Goal: Task Accomplishment & Management: Use online tool/utility

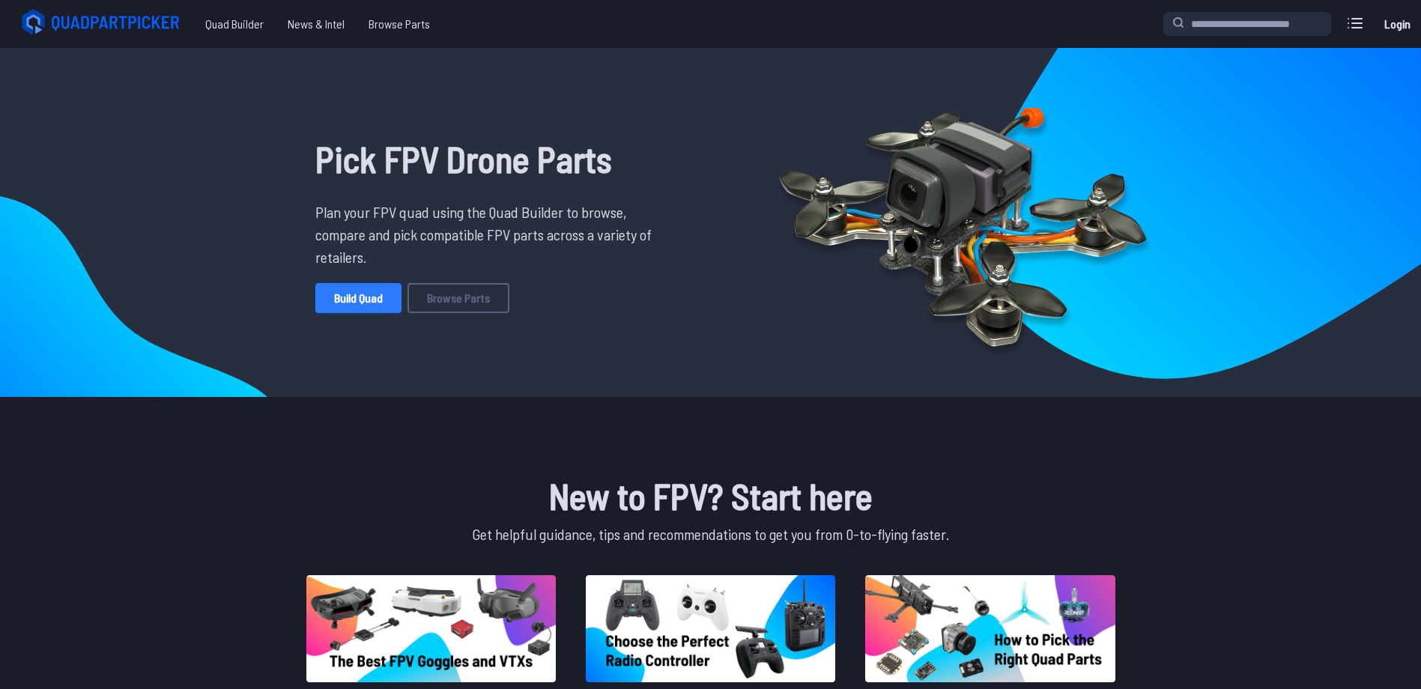
click at [370, 289] on link "Build Quad" at bounding box center [358, 298] width 86 height 30
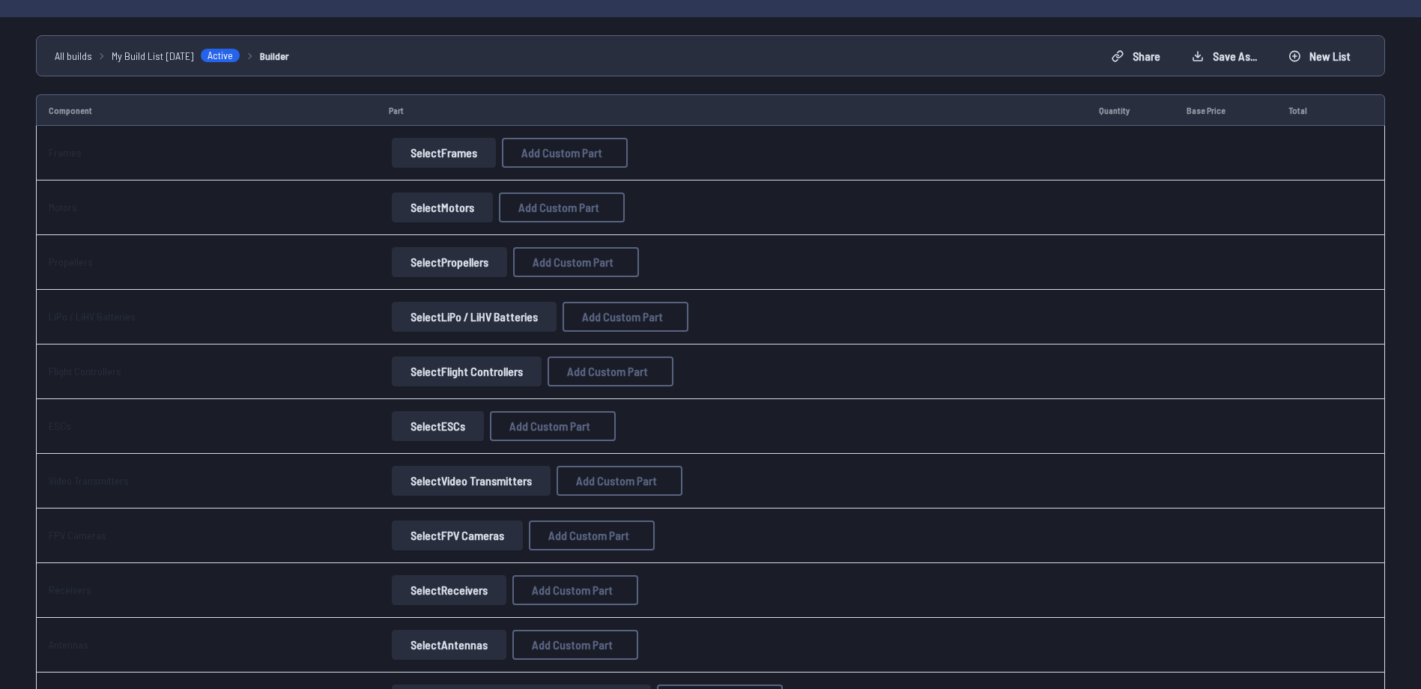
scroll to position [96, 0]
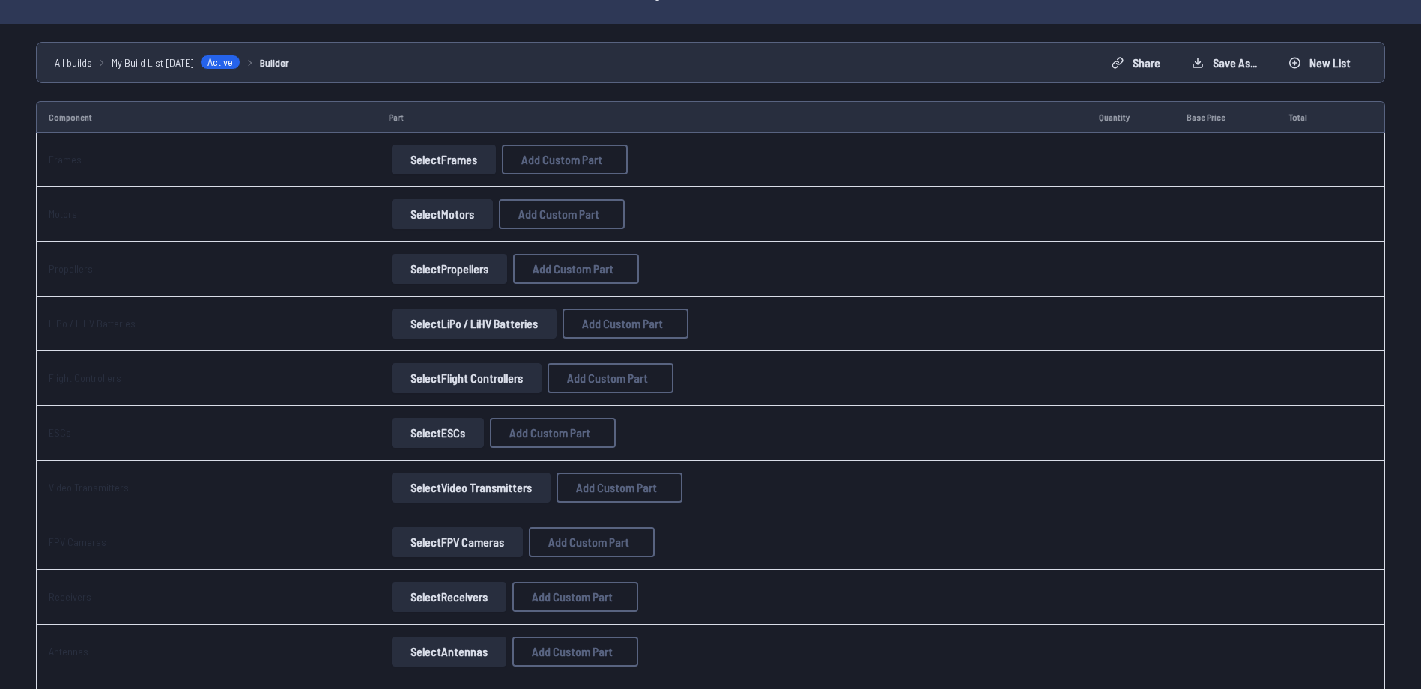
click at [392, 549] on button "Select FPV Cameras" at bounding box center [457, 542] width 131 height 30
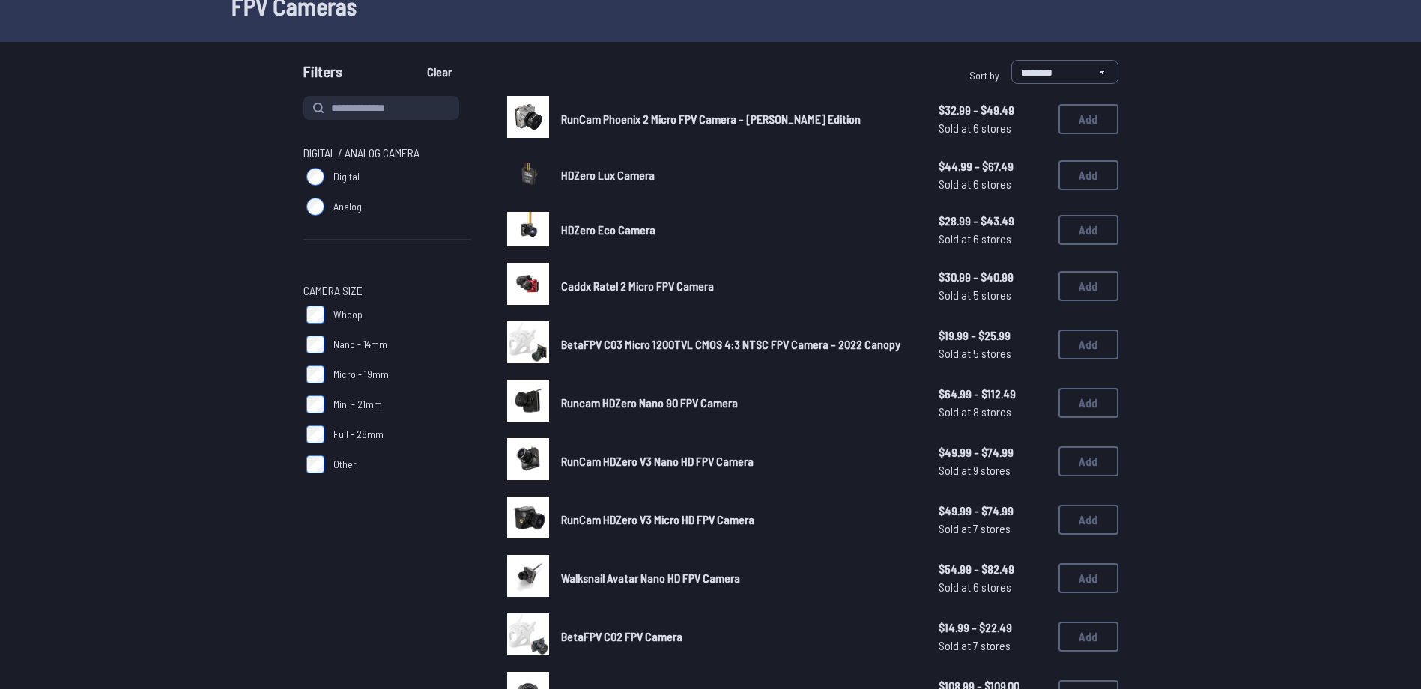
scroll to position [48, 0]
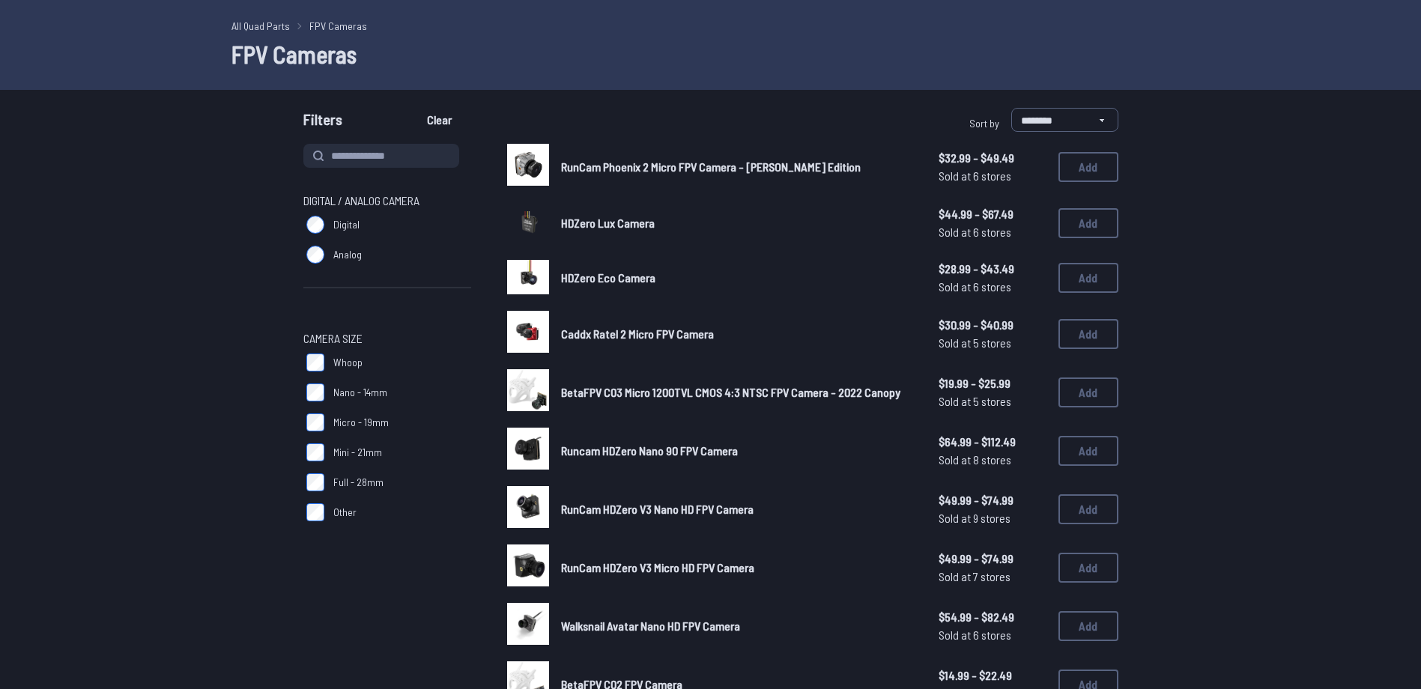
click at [317, 267] on label "Analog" at bounding box center [387, 255] width 168 height 30
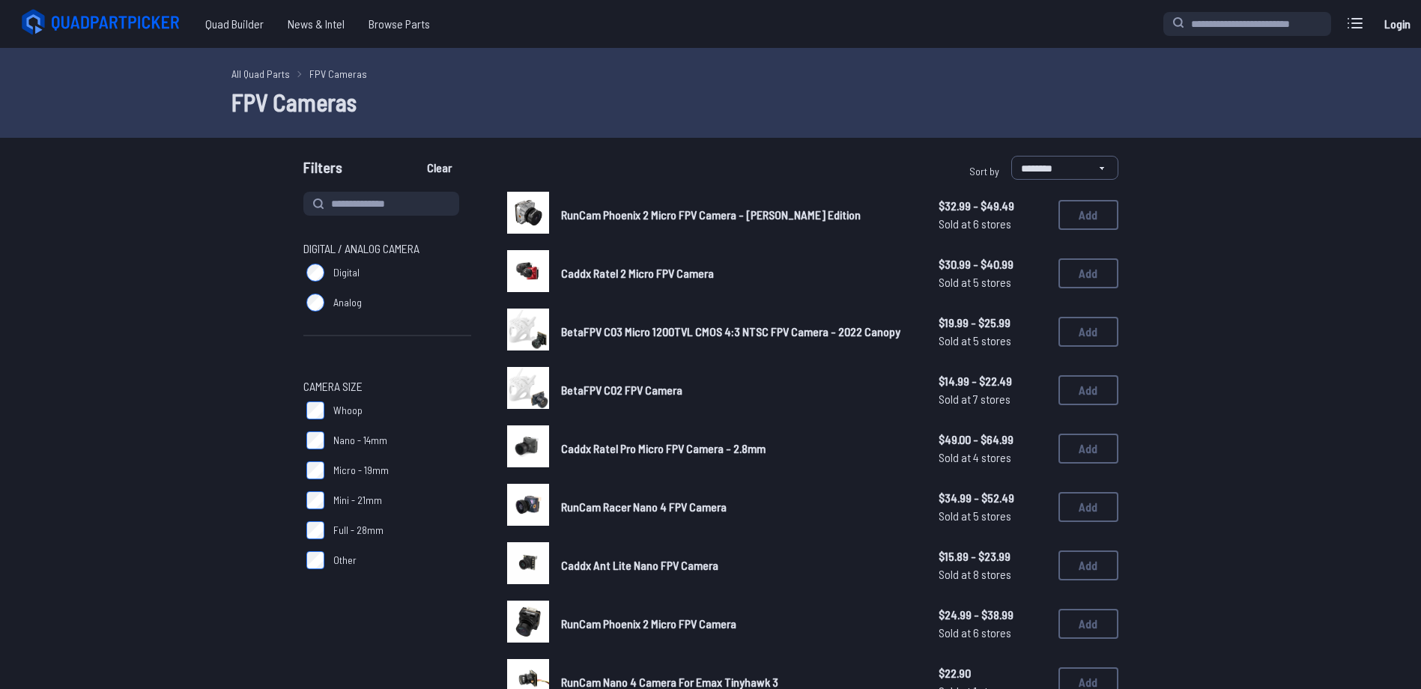
scroll to position [48, 0]
